Goal: Task Accomplishment & Management: Manage account settings

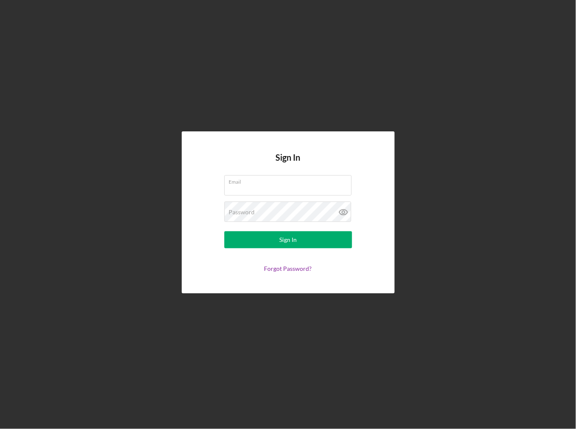
type input "[EMAIL_ADDRESS][DOMAIN_NAME]"
click at [0, 429] on nordpass-portal at bounding box center [0, 429] width 0 height 0
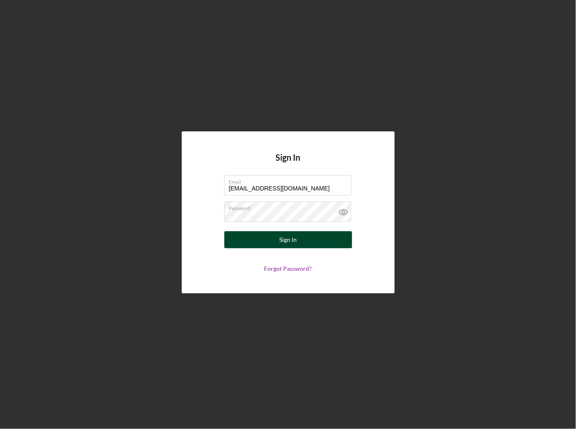
click at [284, 239] on div "Sign In" at bounding box center [287, 239] width 17 height 17
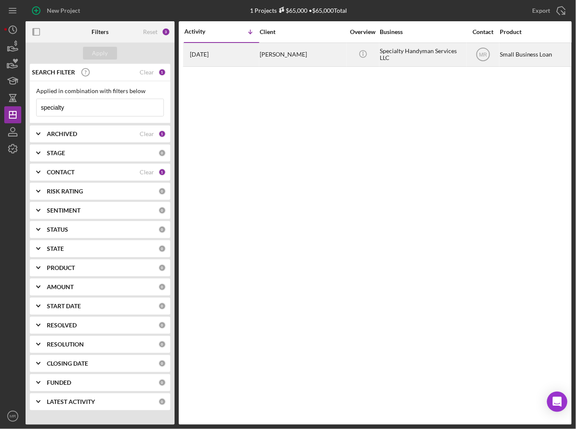
click at [278, 43] on div "[PERSON_NAME]" at bounding box center [301, 54] width 85 height 23
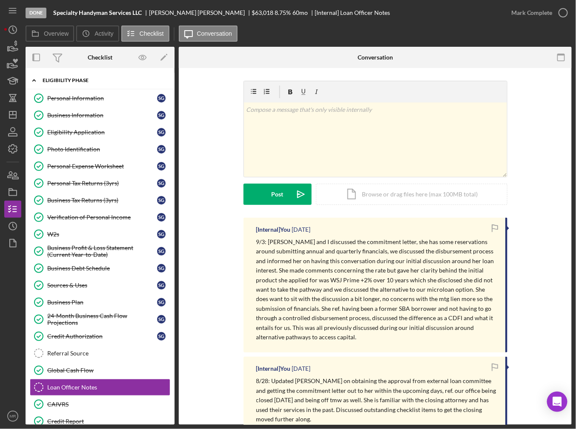
click at [53, 81] on div "Eligibility Phase" at bounding box center [103, 80] width 121 height 5
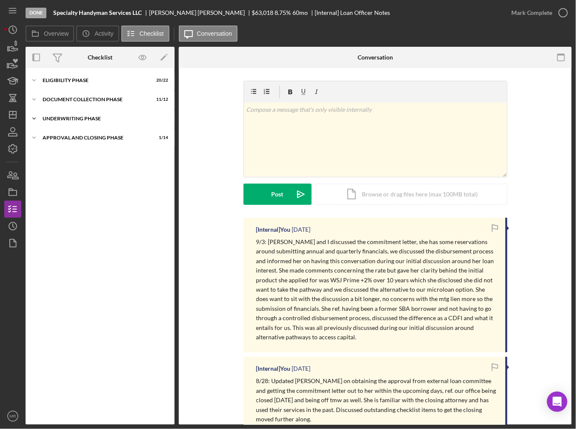
click at [71, 119] on div "Underwriting Phase" at bounding box center [103, 118] width 121 height 5
click at [72, 139] on div "Approval and Closing Phase" at bounding box center [103, 137] width 121 height 5
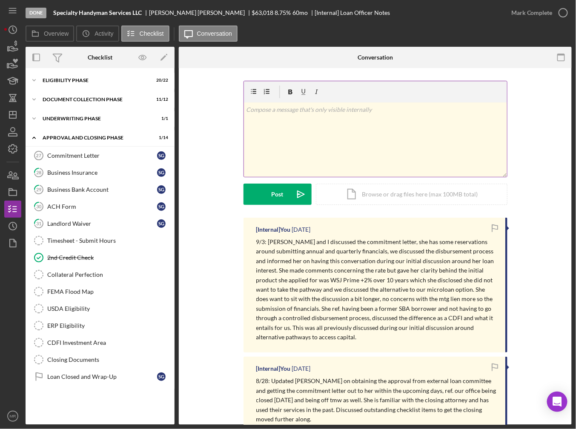
click at [319, 128] on div "v Color teal Color pink Remove color Add row above Add row below Add column bef…" at bounding box center [375, 140] width 263 height 74
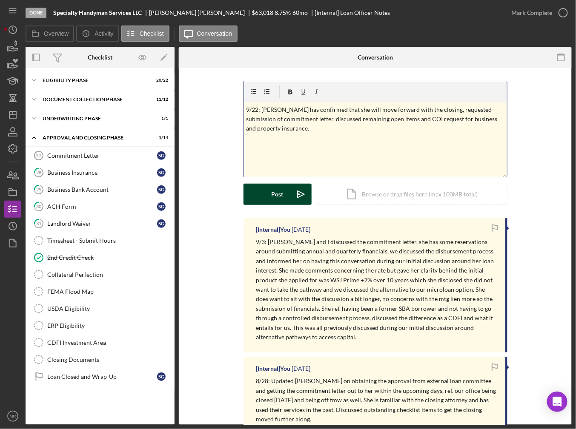
click at [263, 196] on button "Post Icon/icon-invite-send" at bounding box center [277, 194] width 68 height 21
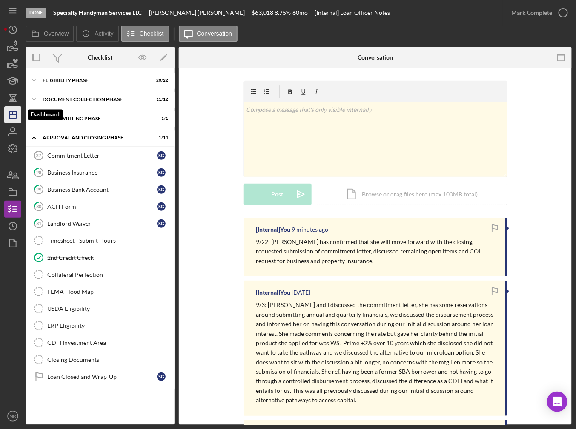
click at [17, 111] on icon "Icon/Dashboard" at bounding box center [12, 114] width 21 height 21
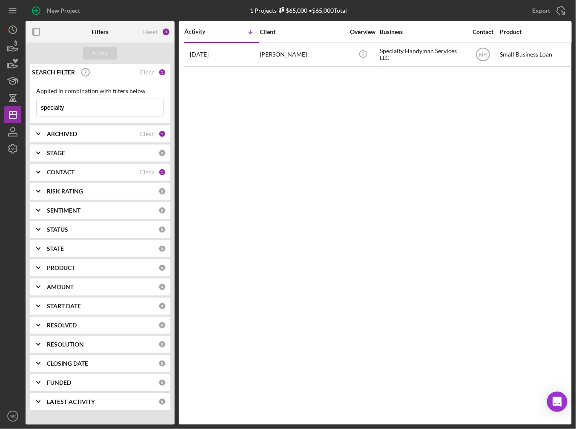
click at [85, 108] on input "specialty" at bounding box center [100, 107] width 127 height 17
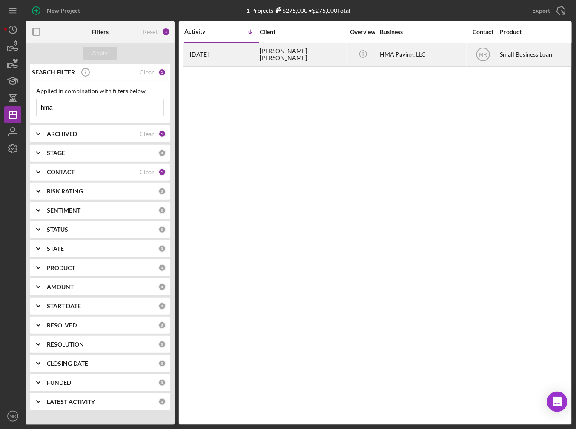
type input "hma"
click at [241, 54] on div "[DATE] [PERSON_NAME] [PERSON_NAME]" at bounding box center [221, 54] width 74 height 23
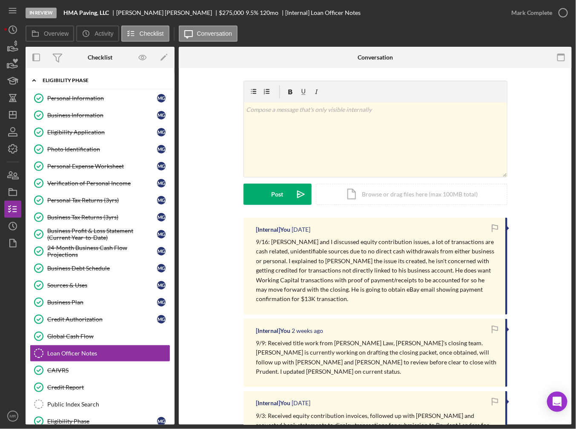
click at [35, 81] on polyline at bounding box center [34, 81] width 3 height 2
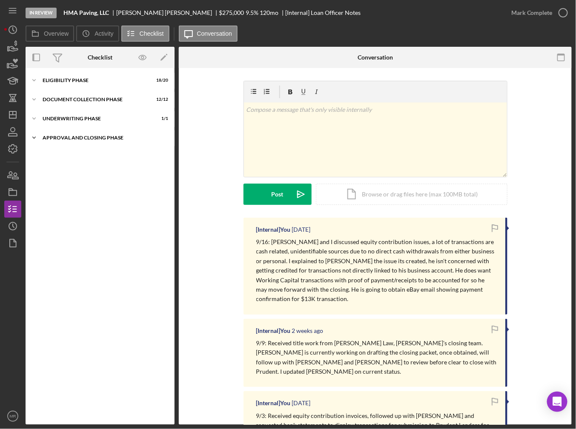
click at [37, 138] on icon "Icon/Expander" at bounding box center [34, 137] width 17 height 17
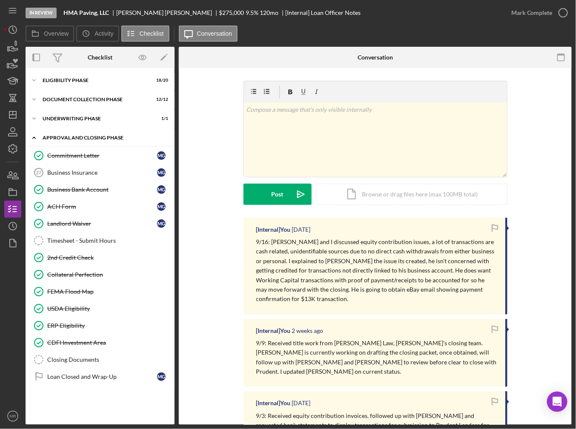
click at [35, 135] on icon "Icon/Expander" at bounding box center [34, 137] width 17 height 17
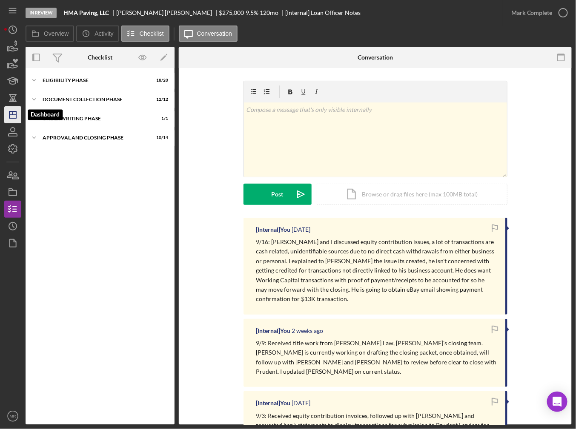
click at [14, 113] on icon "Icon/Dashboard" at bounding box center [12, 114] width 21 height 21
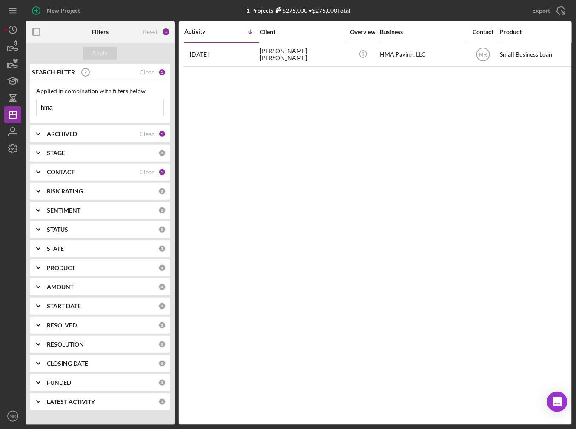
click at [104, 120] on div "Applied in combination with filters below hma Icon/Menu Close" at bounding box center [100, 102] width 140 height 42
click at [102, 108] on input "hma" at bounding box center [100, 107] width 127 height 17
